Goal: Check status

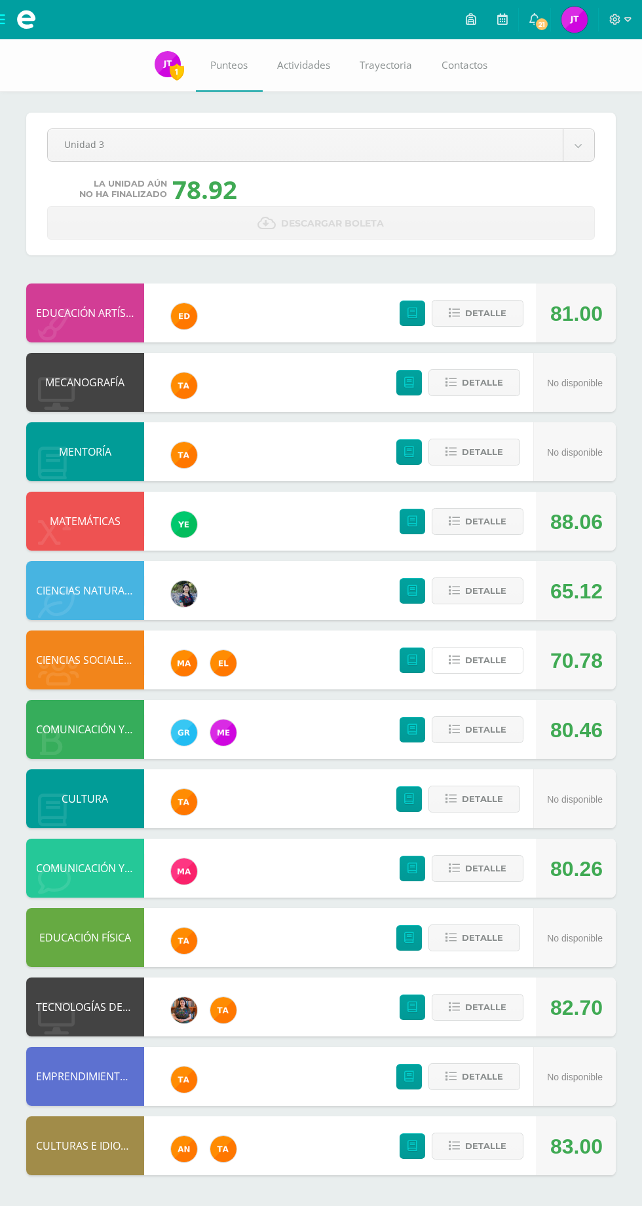
click at [479, 660] on span "Detalle" at bounding box center [485, 660] width 41 height 24
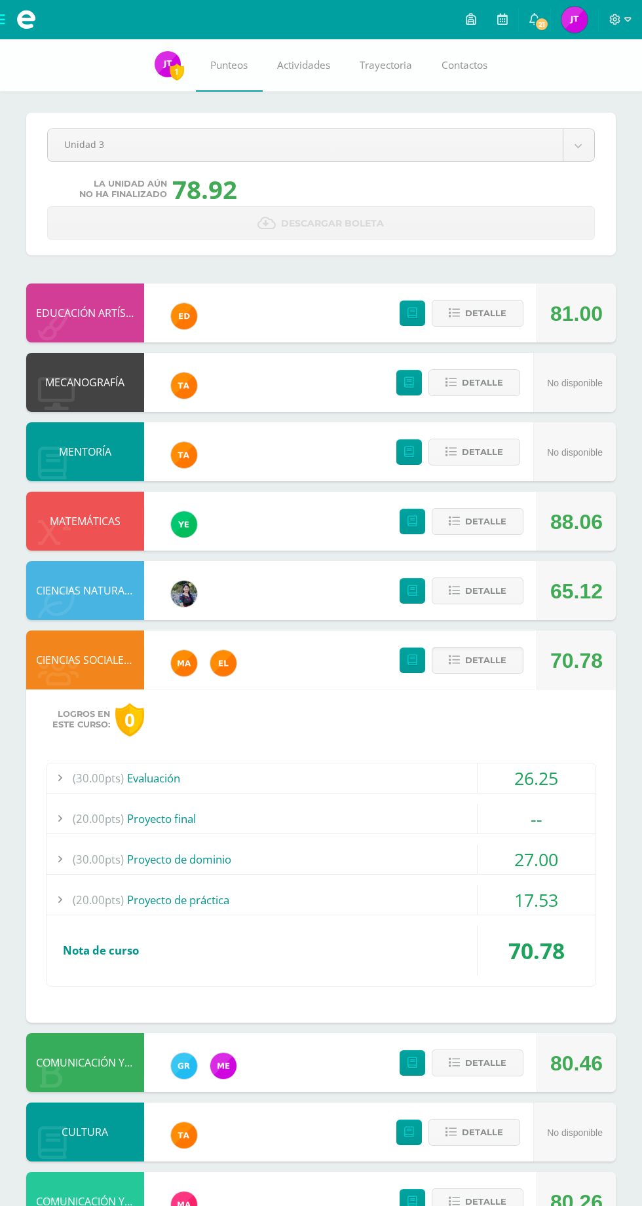
click at [441, 820] on div "(20.00pts) Proyecto final" at bounding box center [320, 818] width 549 height 29
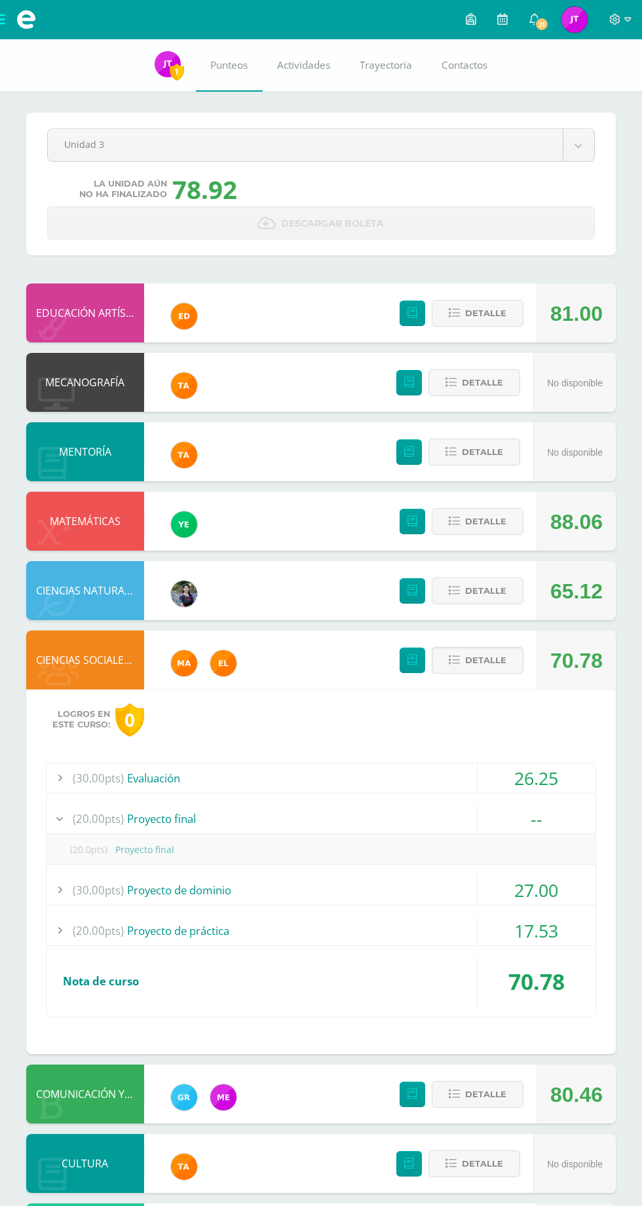
click at [482, 660] on span "Detalle" at bounding box center [485, 660] width 41 height 24
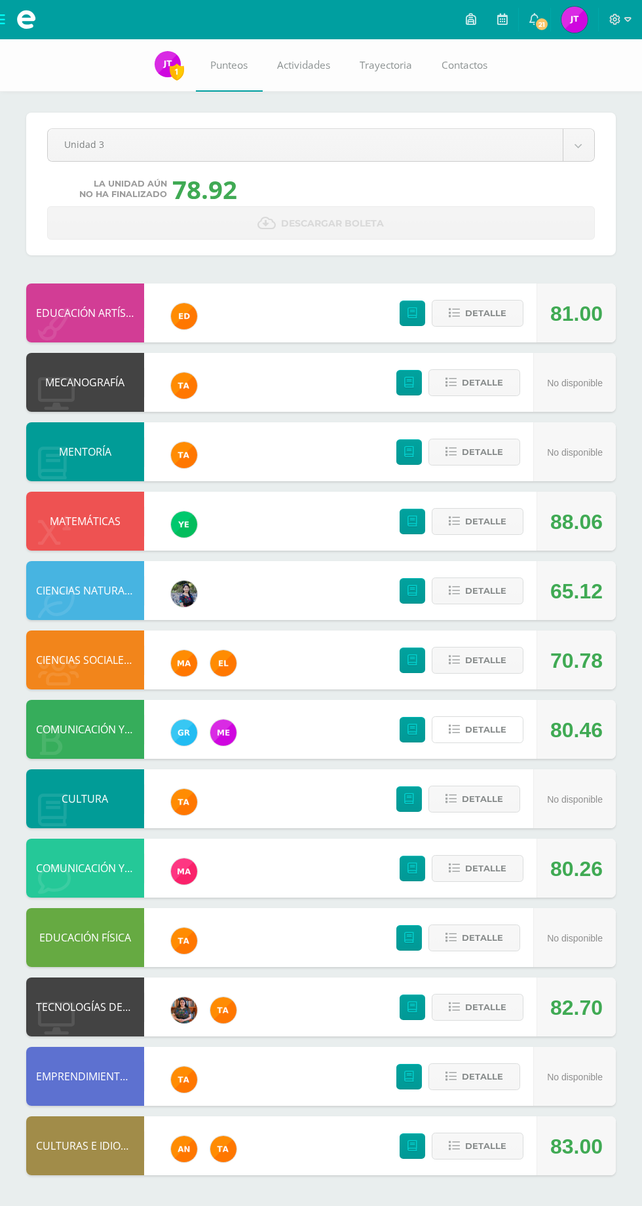
click at [490, 730] on span "Detalle" at bounding box center [485, 730] width 41 height 24
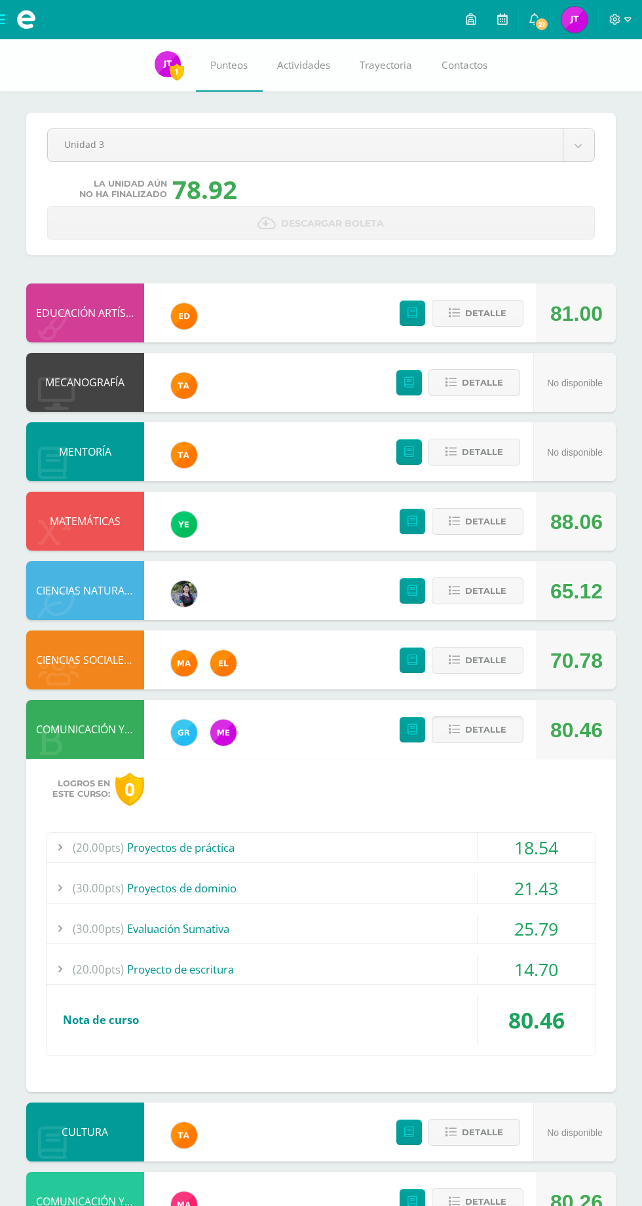
click at [564, 894] on div "21.43" at bounding box center [536, 888] width 118 height 29
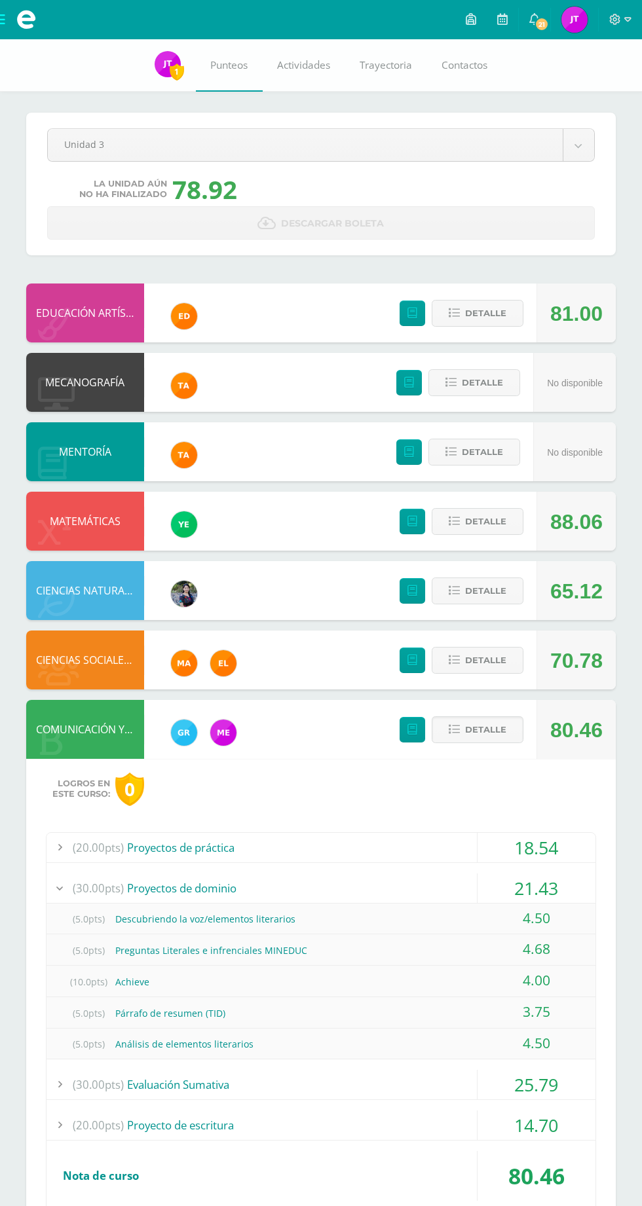
click at [558, 887] on div "21.43" at bounding box center [536, 888] width 118 height 29
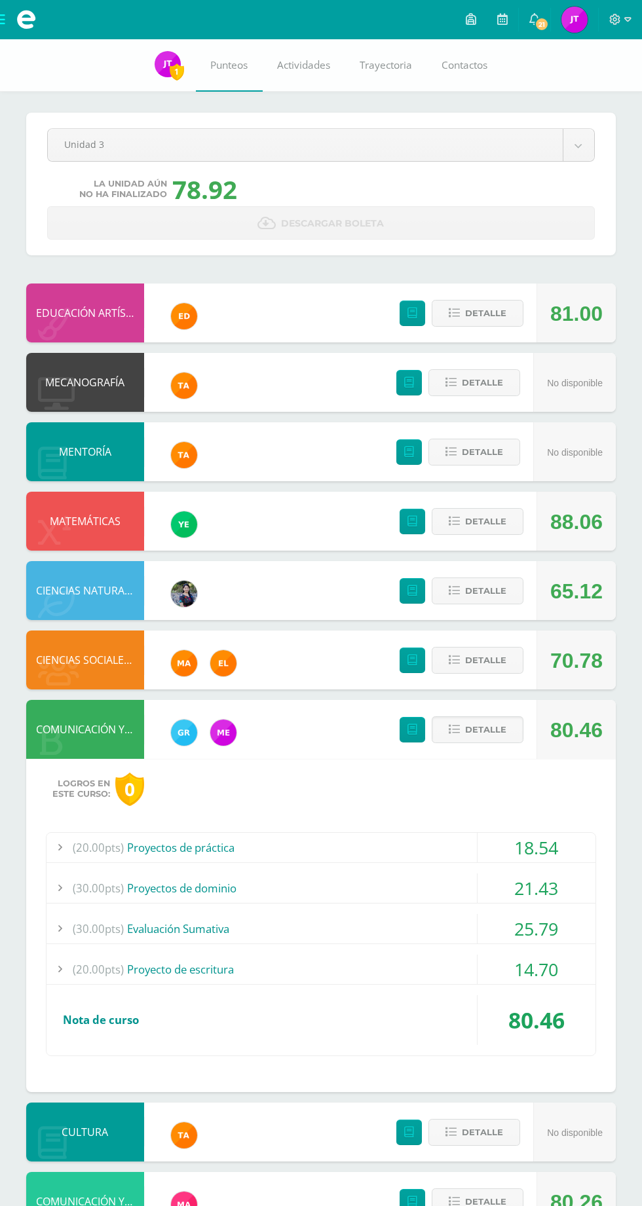
click at [563, 930] on div "25.79" at bounding box center [536, 928] width 118 height 29
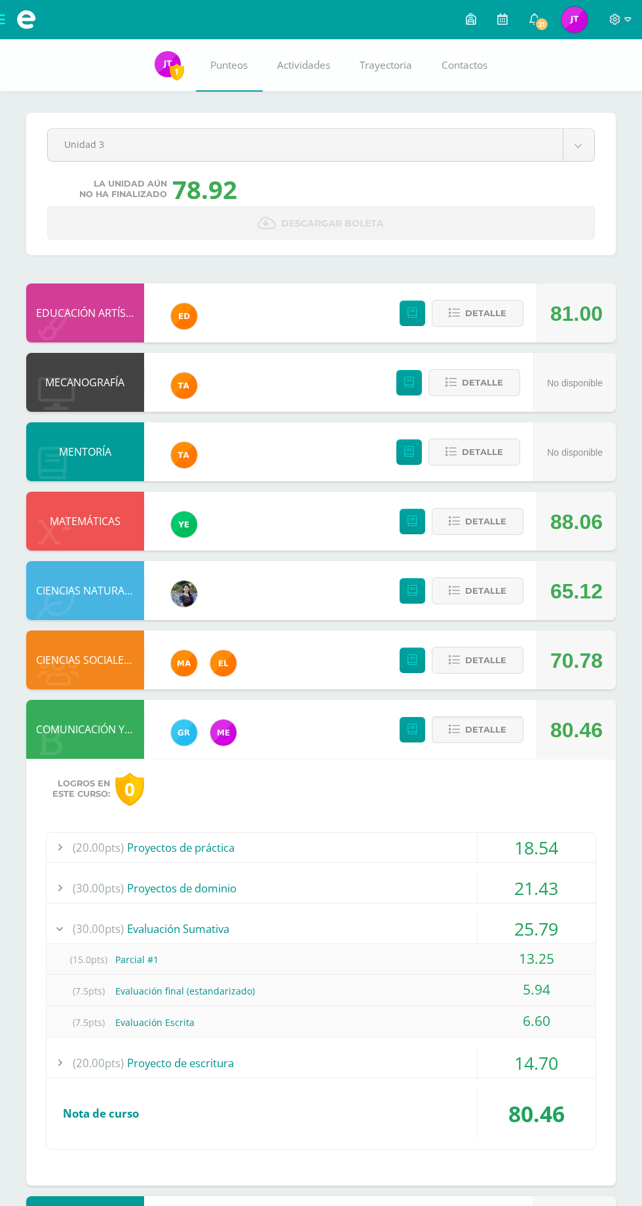
click at [557, 925] on div "25.79" at bounding box center [536, 928] width 118 height 29
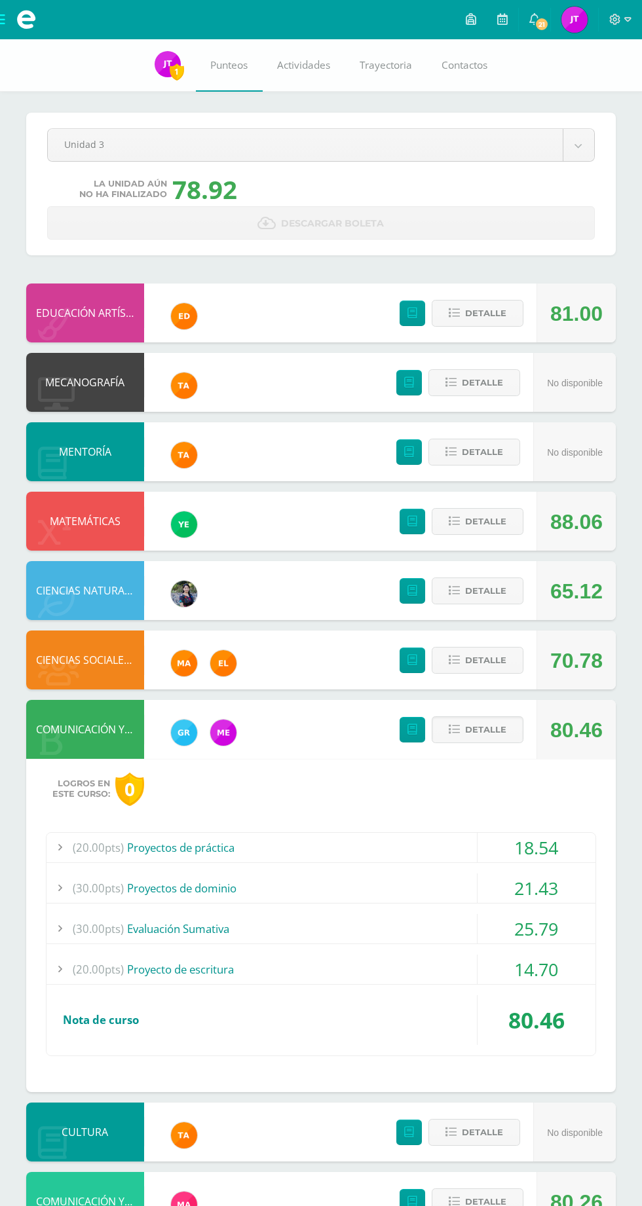
click at [549, 970] on div "14.70" at bounding box center [536, 969] width 118 height 29
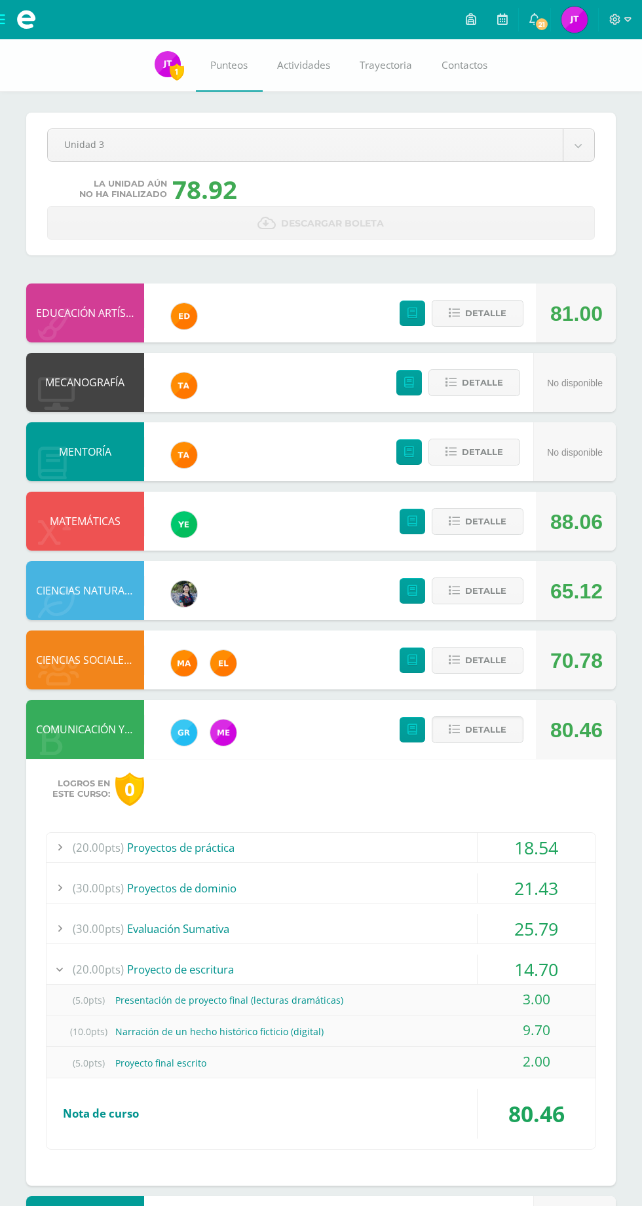
click at [566, 958] on div "14.70" at bounding box center [536, 969] width 118 height 29
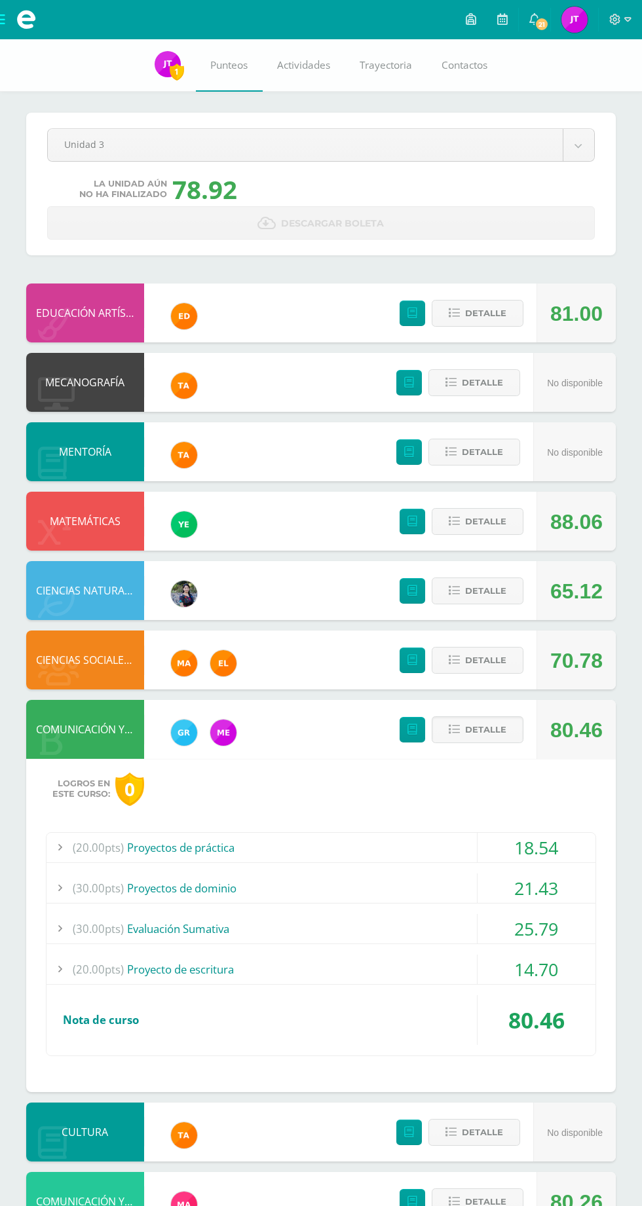
click at [483, 729] on span "Detalle" at bounding box center [485, 730] width 41 height 24
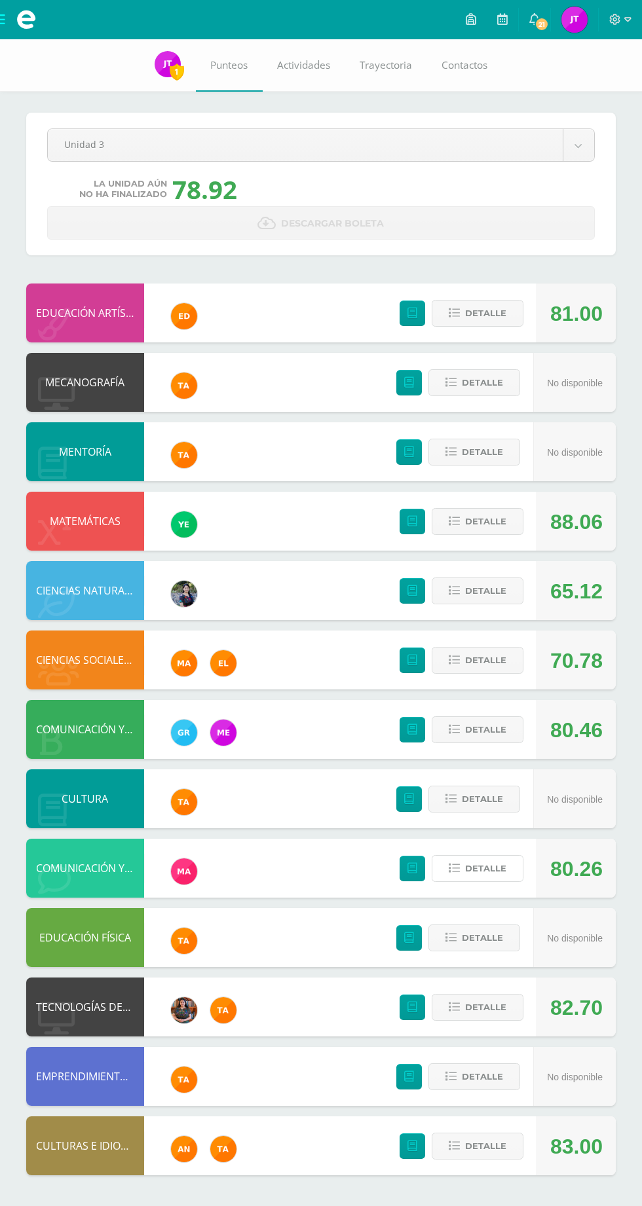
click at [485, 868] on span "Detalle" at bounding box center [485, 869] width 41 height 24
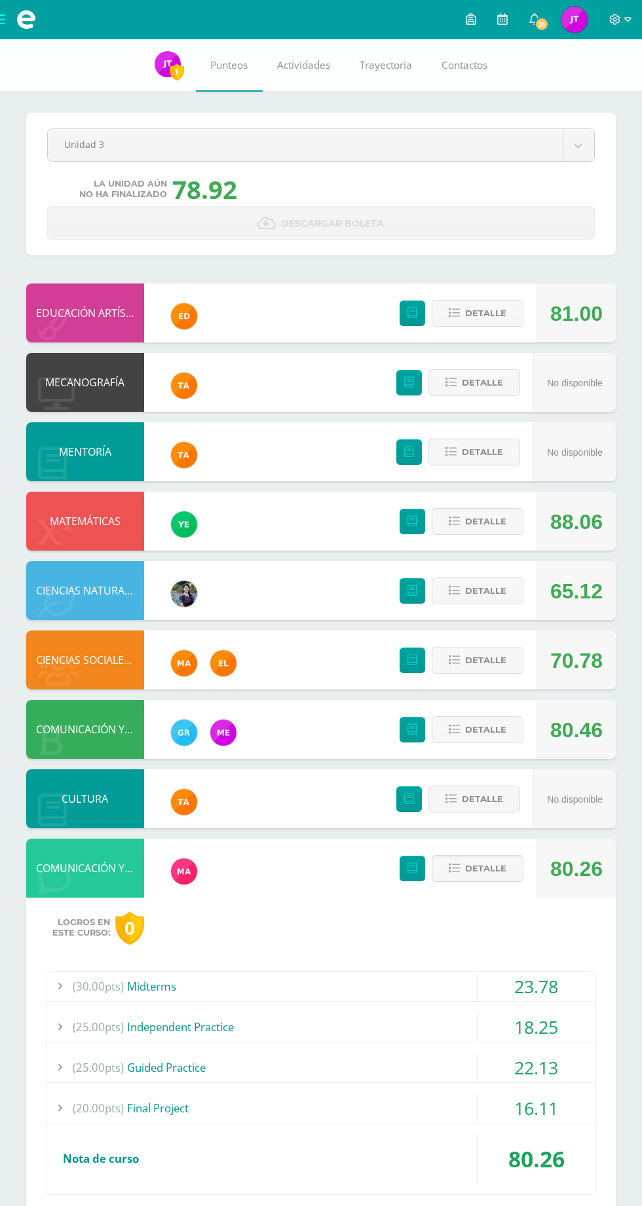
click at [538, 872] on div "80.26" at bounding box center [575, 868] width 79 height 59
click at [485, 870] on span "Detalle" at bounding box center [485, 869] width 41 height 24
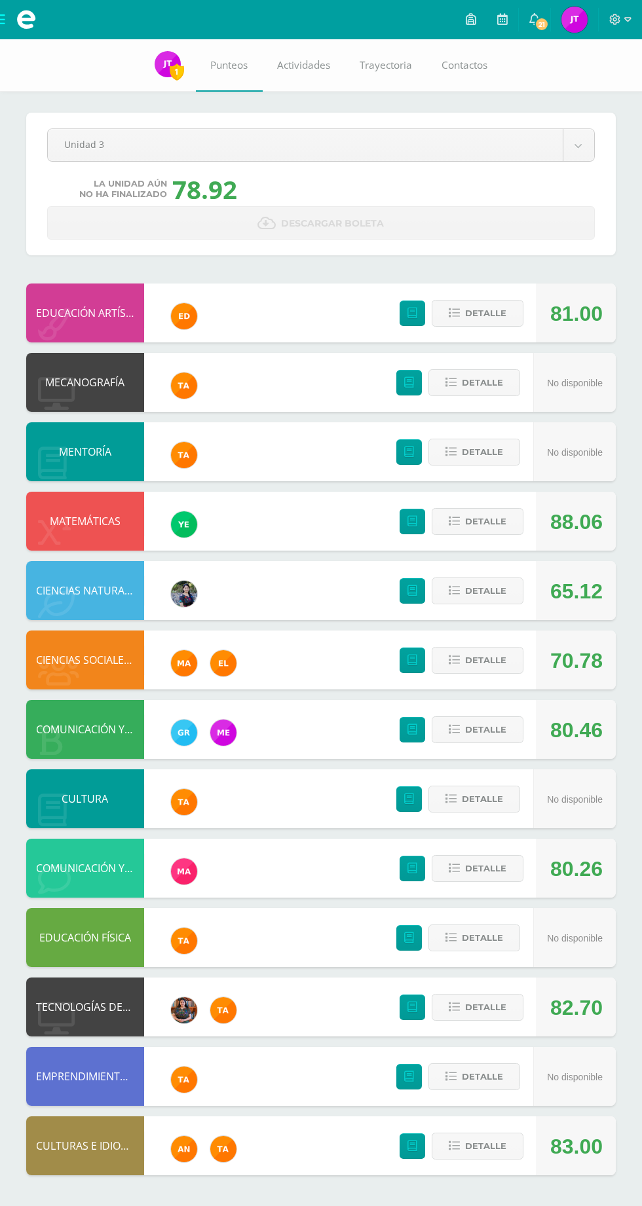
click at [540, 22] on span "21" at bounding box center [541, 24] width 14 height 14
click at [102, 236] on link "Descargar boleta" at bounding box center [320, 222] width 547 height 33
click at [574, 132] on body "Mis cursos Archivos Cerrar panel CIENCIAS NATURALES Segundo Básico "Sección B" …" at bounding box center [321, 601] width 642 height 1202
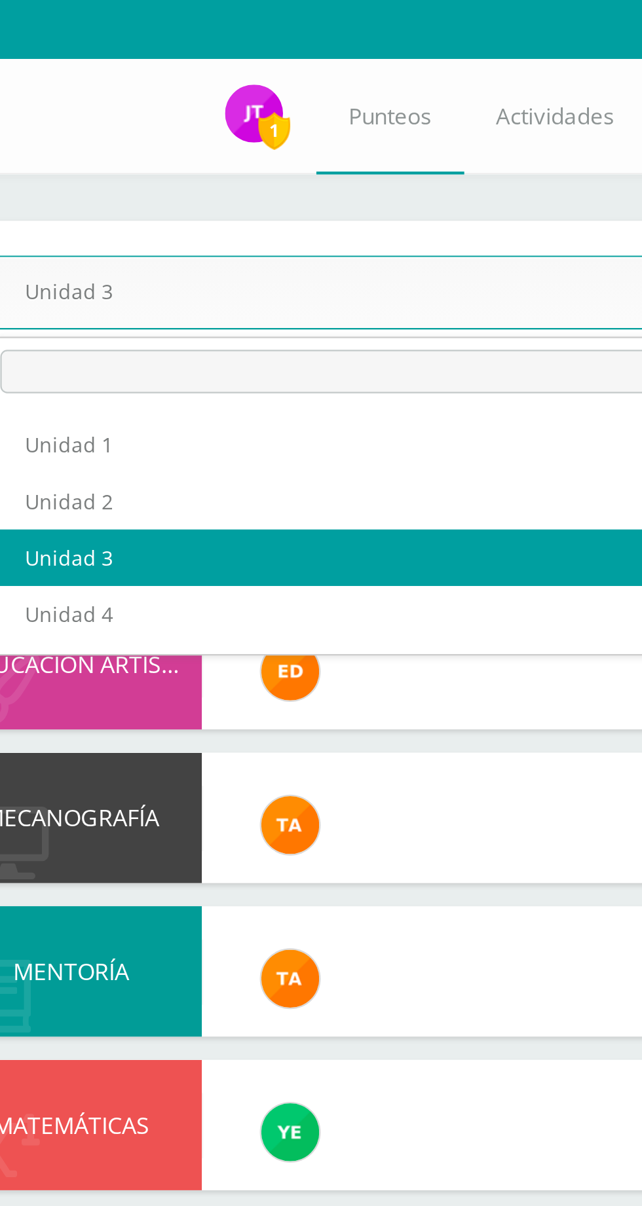
click at [279, 122] on div "Pendiente Unidad 3 Unidad 1 Unidad 2 Unidad 3 Unidad 4 La unidad aún no ha fina…" at bounding box center [320, 184] width 589 height 143
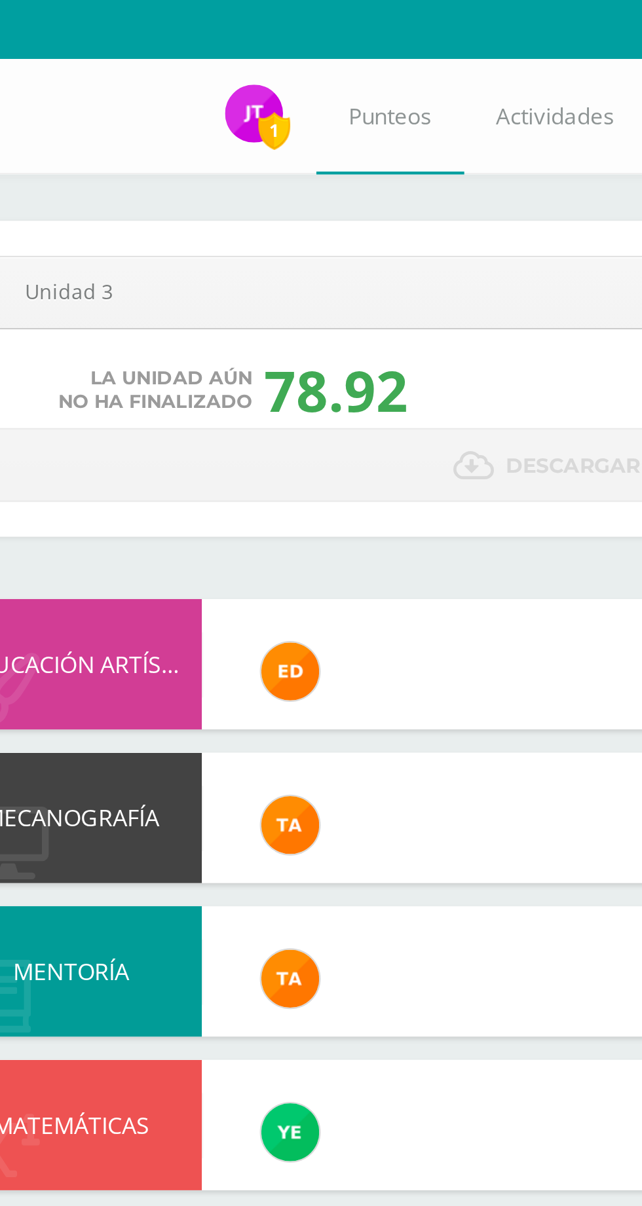
click at [315, 138] on body "Mis cursos Archivos Cerrar panel CIENCIAS NATURALES Segundo Básico "Sección B" …" at bounding box center [321, 601] width 642 height 1202
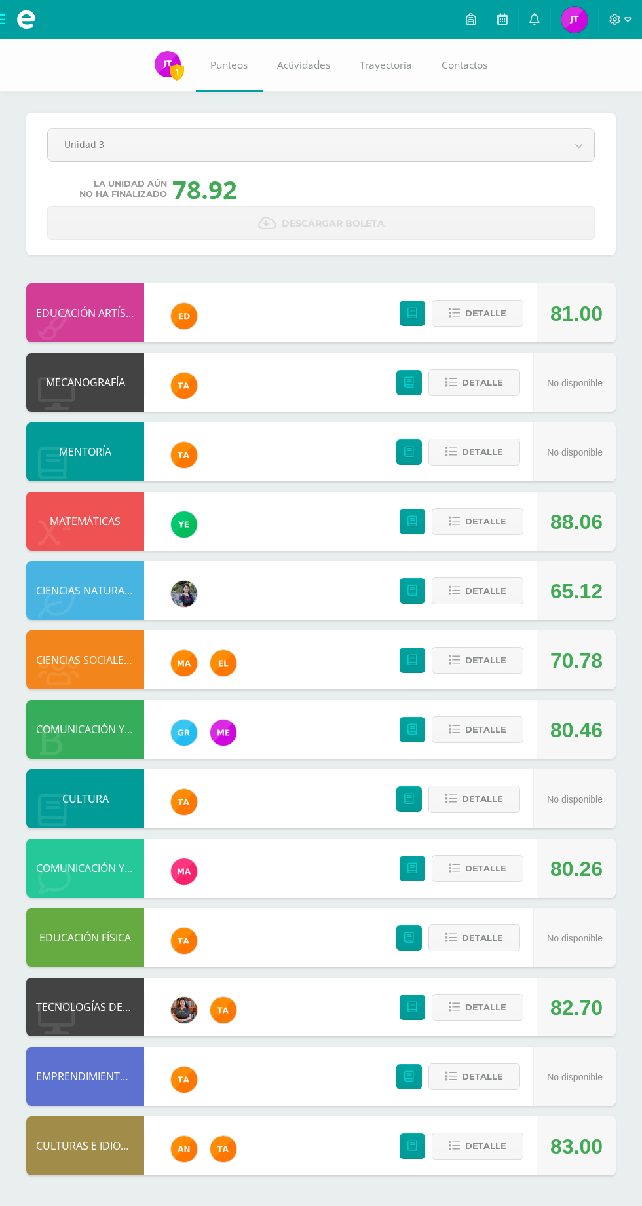
click at [578, 145] on body "Mis cursos Archivos Cerrar panel CIENCIAS NATURALES Segundo Básico "Sección B" …" at bounding box center [321, 601] width 642 height 1202
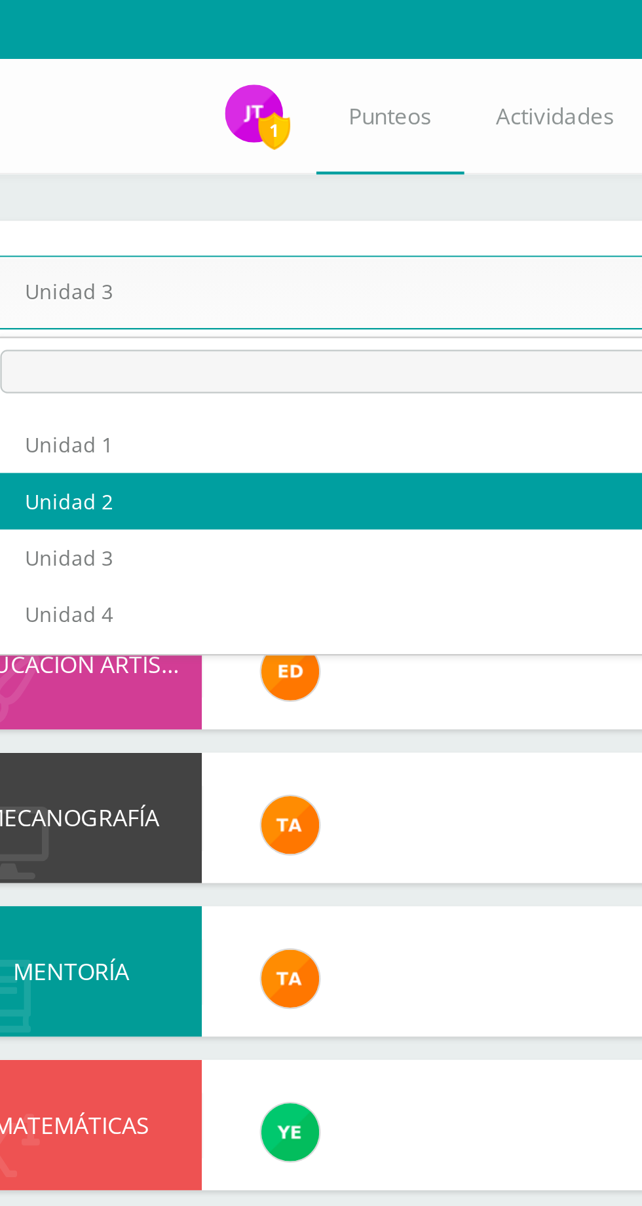
select select "Unidad 2"
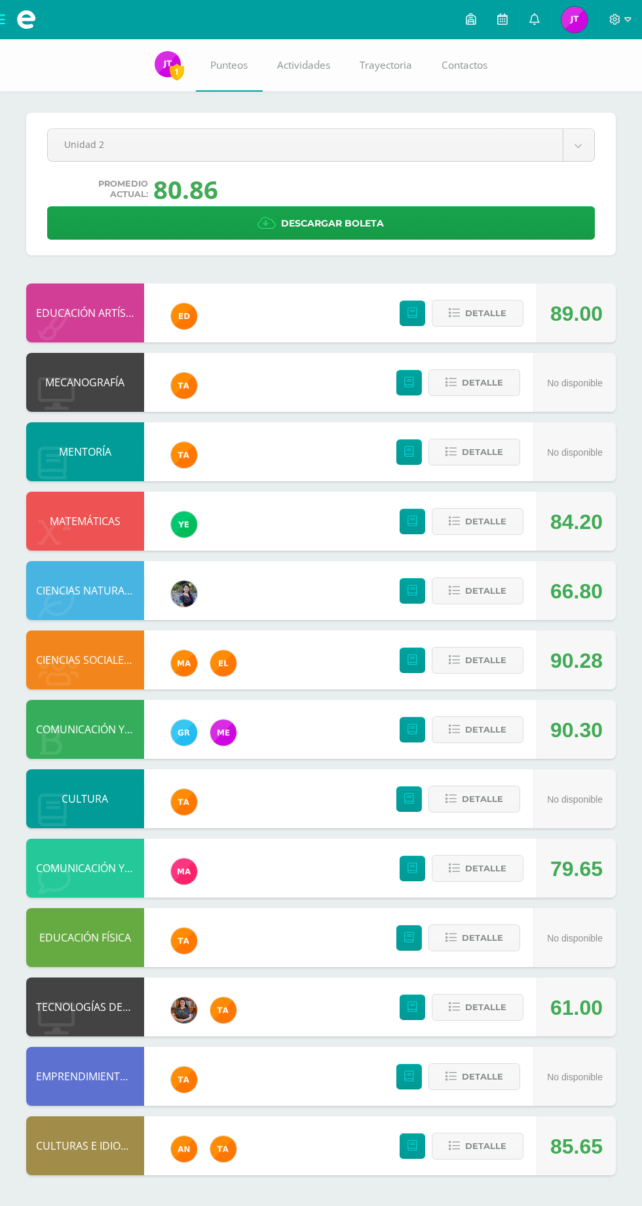
click at [581, 159] on body "Mis cursos Archivos Cerrar panel CIENCIAS NATURALES Segundo Básico "Sección B" …" at bounding box center [321, 601] width 642 height 1202
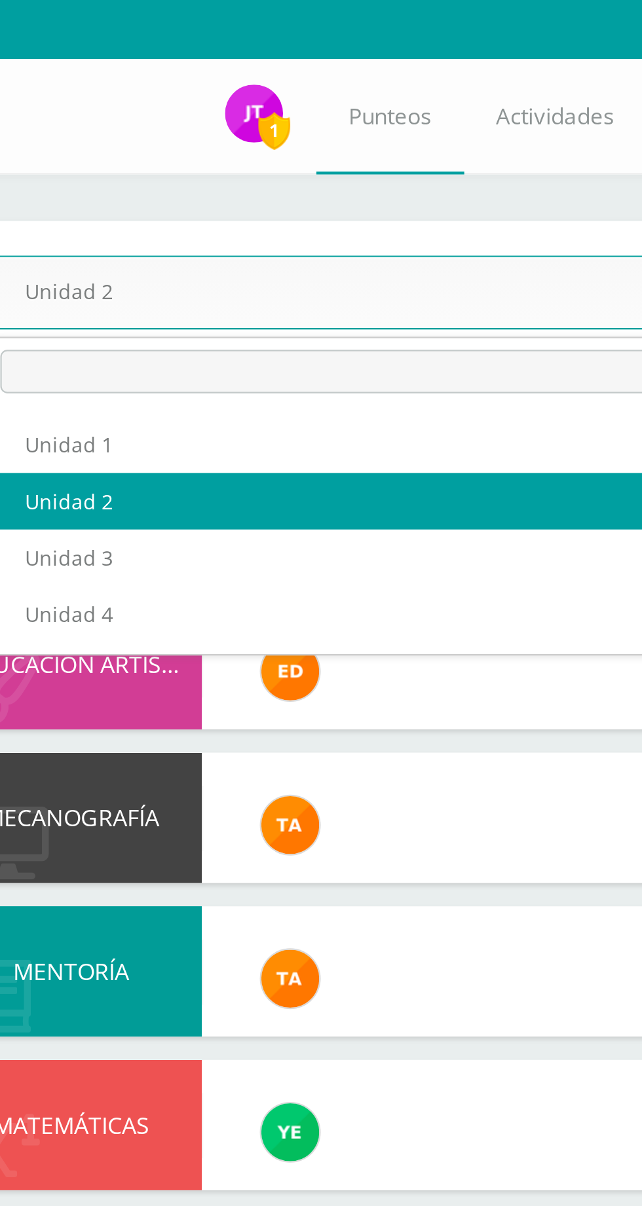
select select "Unidad 3"
